Goal: Understand process/instructions: Learn how to perform a task or action

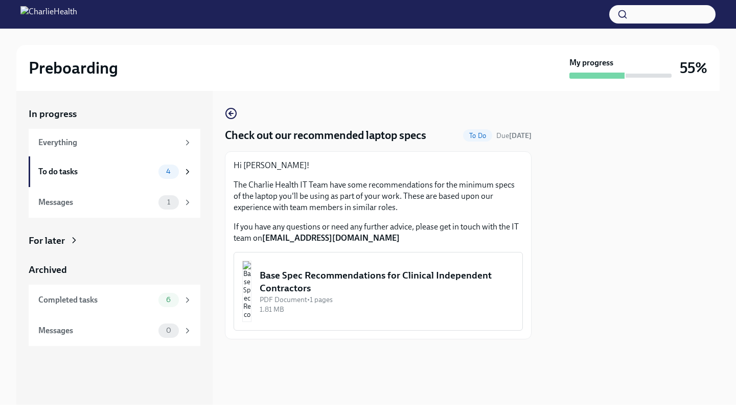
click at [303, 303] on div "PDF Document • 1 pages" at bounding box center [387, 300] width 255 height 10
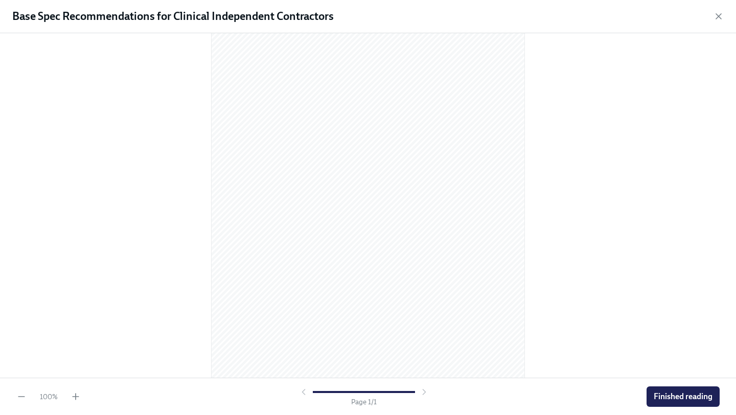
scroll to position [78, 0]
click at [667, 397] on span "Finished reading" at bounding box center [683, 397] width 59 height 10
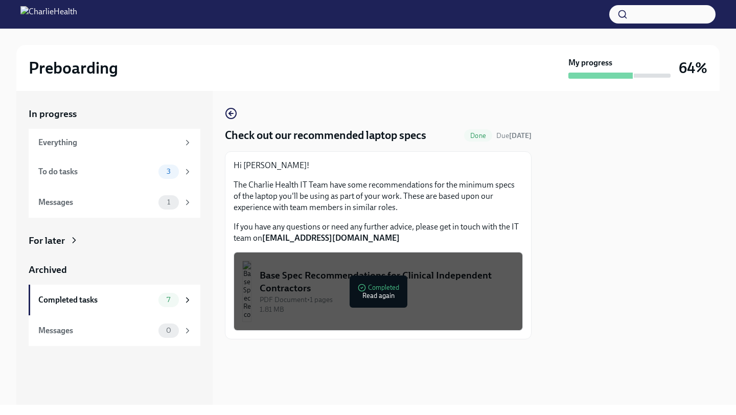
click at [294, 285] on button "Base Spec Recommendations for Clinical Independent Contractors PDF Document • 1…" at bounding box center [378, 291] width 289 height 79
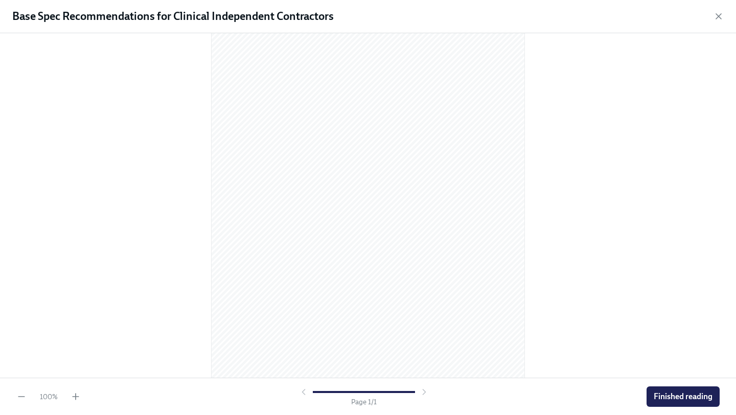
scroll to position [78, 0]
click at [571, 199] on div at bounding box center [368, 126] width 704 height 324
